Goal: Task Accomplishment & Management: Use online tool/utility

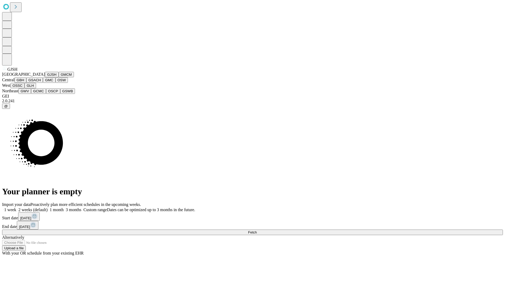
click at [45, 77] on button "GJSH" at bounding box center [52, 75] width 14 height 6
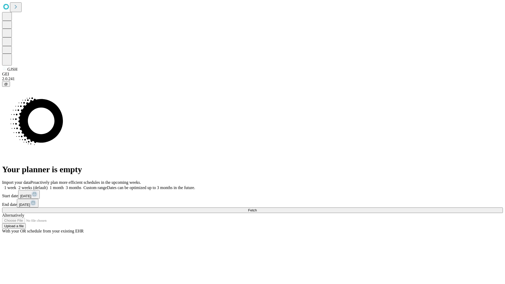
click at [48, 185] on label "2 weeks (default)" at bounding box center [31, 187] width 31 height 4
click at [257, 208] on span "Fetch" at bounding box center [252, 210] width 9 height 4
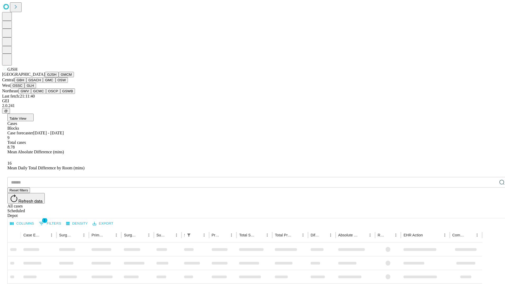
click at [59, 77] on button "GMCM" at bounding box center [66, 75] width 15 height 6
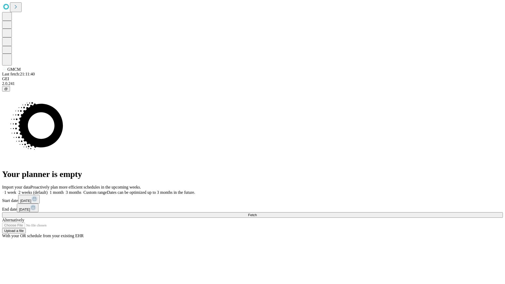
click at [48, 190] on label "2 weeks (default)" at bounding box center [31, 192] width 31 height 4
click at [257, 213] on span "Fetch" at bounding box center [252, 215] width 9 height 4
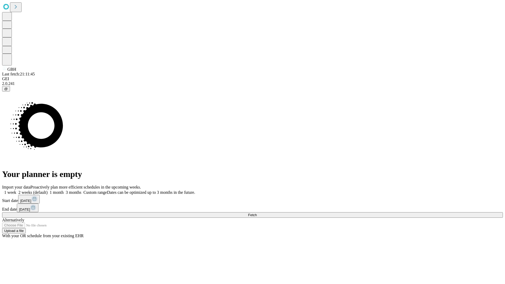
click at [48, 190] on label "2 weeks (default)" at bounding box center [31, 192] width 31 height 4
click at [257, 213] on span "Fetch" at bounding box center [252, 215] width 9 height 4
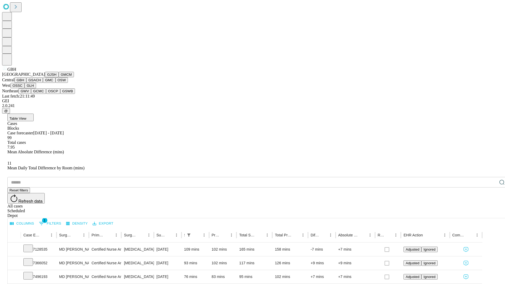
click at [41, 83] on button "GSACH" at bounding box center [34, 80] width 17 height 6
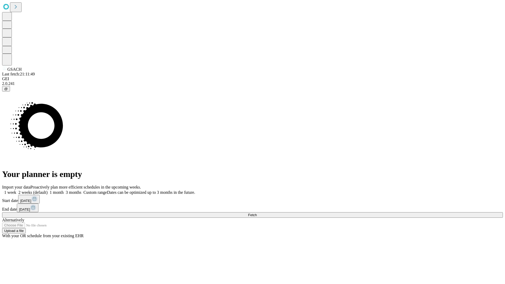
click at [48, 190] on label "2 weeks (default)" at bounding box center [31, 192] width 31 height 4
click at [257, 213] on span "Fetch" at bounding box center [252, 215] width 9 height 4
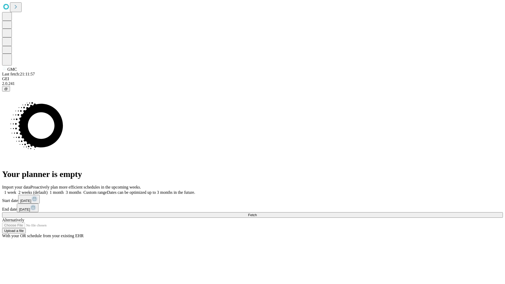
click at [48, 190] on label "2 weeks (default)" at bounding box center [31, 192] width 31 height 4
click at [257, 213] on span "Fetch" at bounding box center [252, 215] width 9 height 4
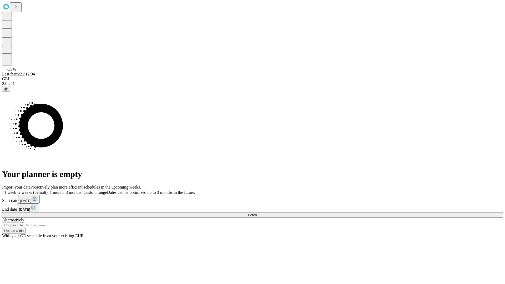
click at [257, 213] on span "Fetch" at bounding box center [252, 215] width 9 height 4
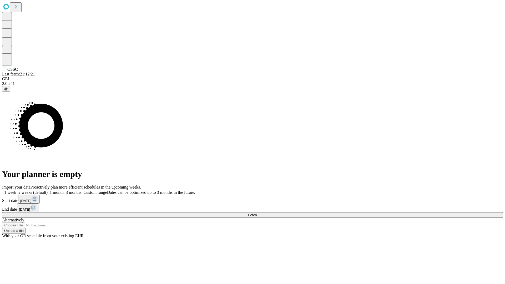
click at [48, 190] on label "2 weeks (default)" at bounding box center [31, 192] width 31 height 4
click at [257, 213] on span "Fetch" at bounding box center [252, 215] width 9 height 4
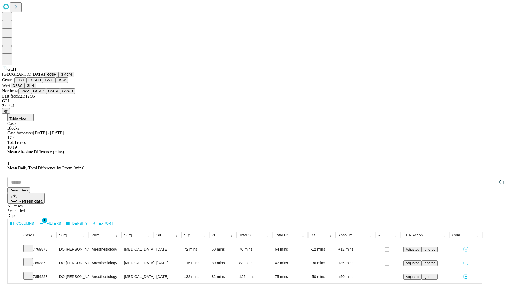
click at [31, 94] on button "GWV" at bounding box center [24, 91] width 13 height 6
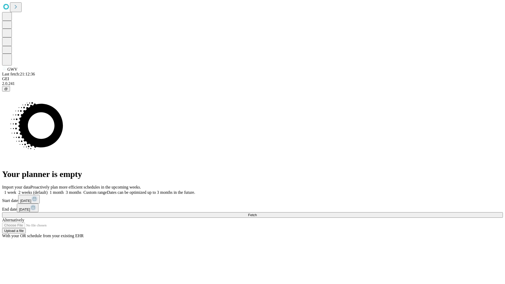
click at [48, 190] on label "2 weeks (default)" at bounding box center [31, 192] width 31 height 4
click at [257, 213] on span "Fetch" at bounding box center [252, 215] width 9 height 4
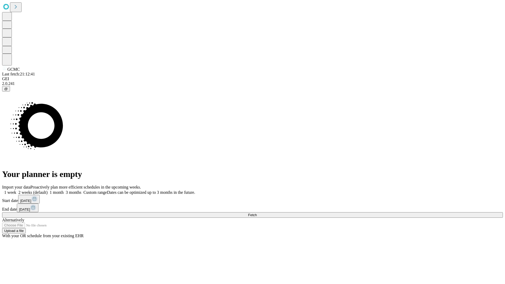
click at [48, 190] on label "2 weeks (default)" at bounding box center [31, 192] width 31 height 4
click at [257, 213] on span "Fetch" at bounding box center [252, 215] width 9 height 4
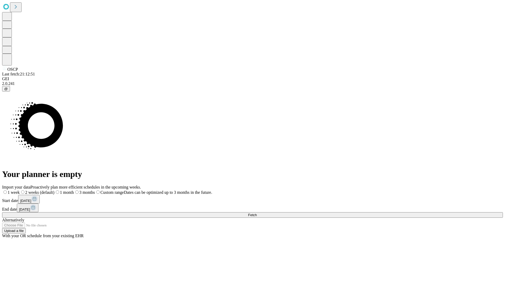
click at [54, 190] on label "2 weeks (default)" at bounding box center [37, 192] width 35 height 4
click at [257, 213] on span "Fetch" at bounding box center [252, 215] width 9 height 4
